Goal: Find contact information: Find contact information

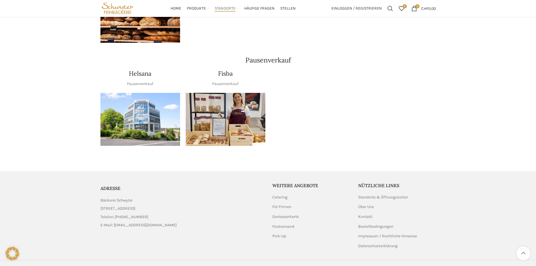
scroll to position [657, 0]
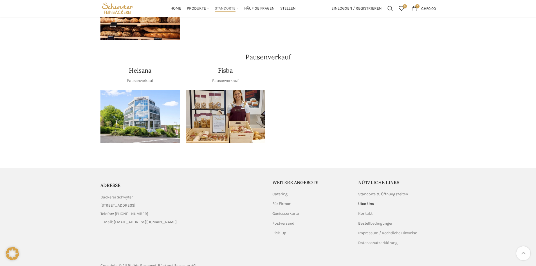
click at [367, 201] on link "Über Uns" at bounding box center [366, 204] width 16 height 6
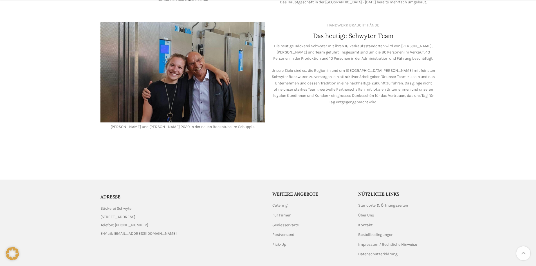
scroll to position [478, 0]
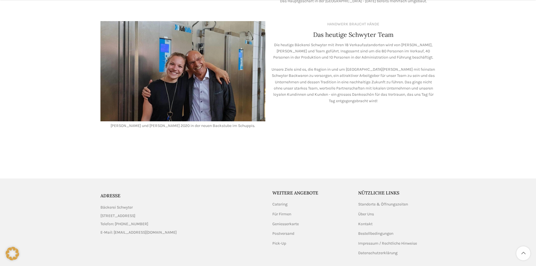
click at [199, 139] on div at bounding box center [267, 144] width 335 height 18
drag, startPoint x: 137, startPoint y: 119, endPoint x: 166, endPoint y: 118, distance: 28.7
click at [166, 123] on p "Lea und Valentin Stöckli 2020 in der neuen Backstube im Schuppis." at bounding box center [182, 126] width 165 height 6
copy p "Valentin Stöckli"
